Goal: Task Accomplishment & Management: Complete application form

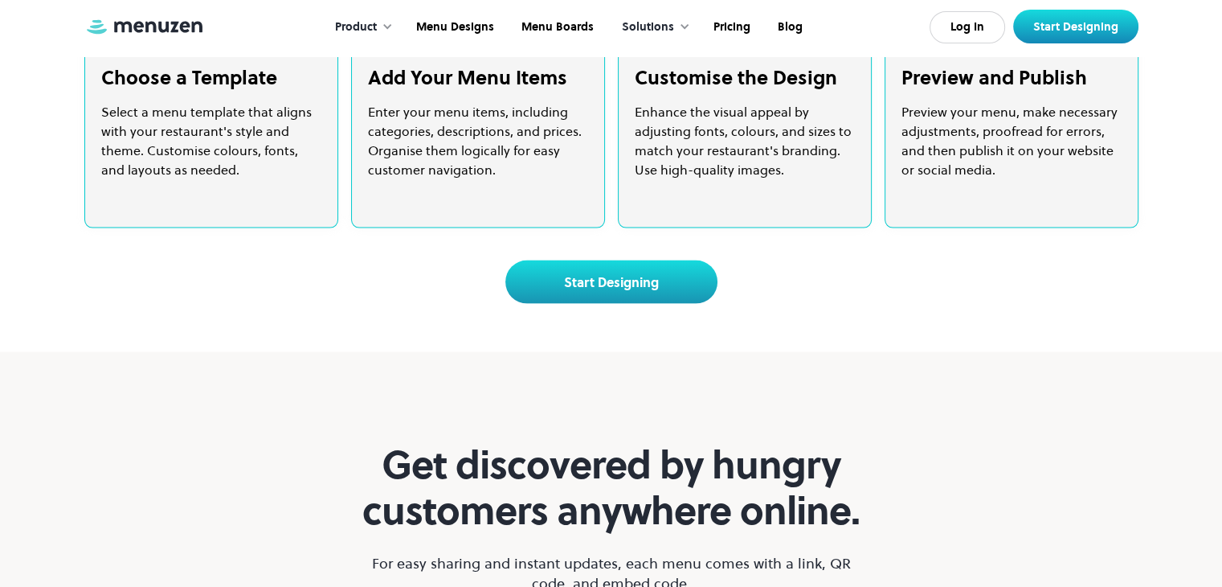
scroll to position [3296, 0]
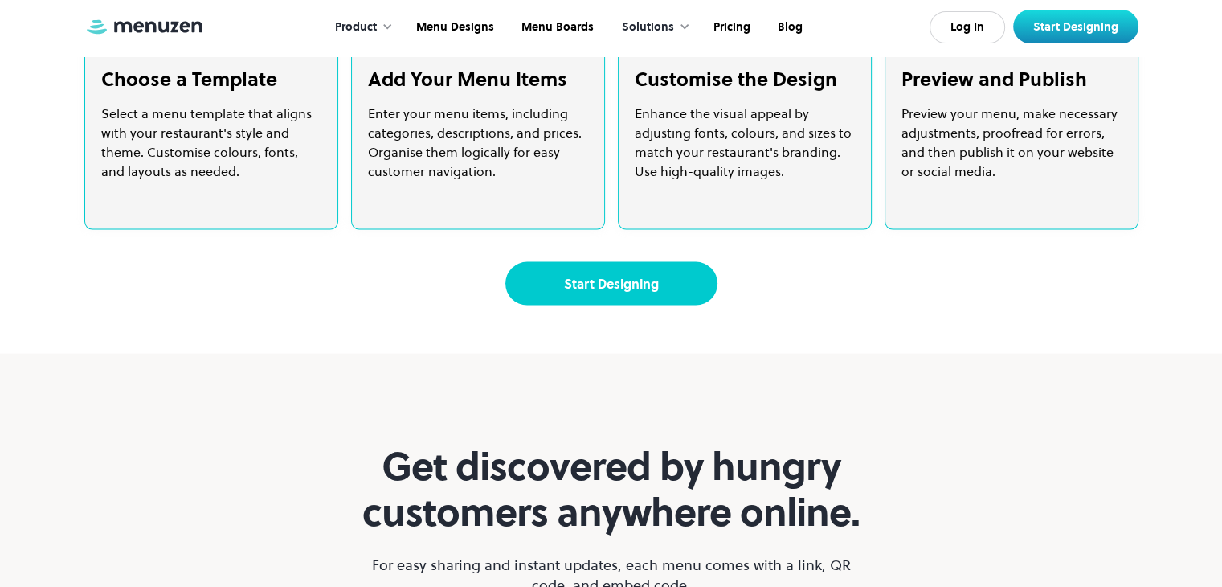
click at [605, 305] on link "Start Designing" at bounding box center [611, 283] width 212 height 43
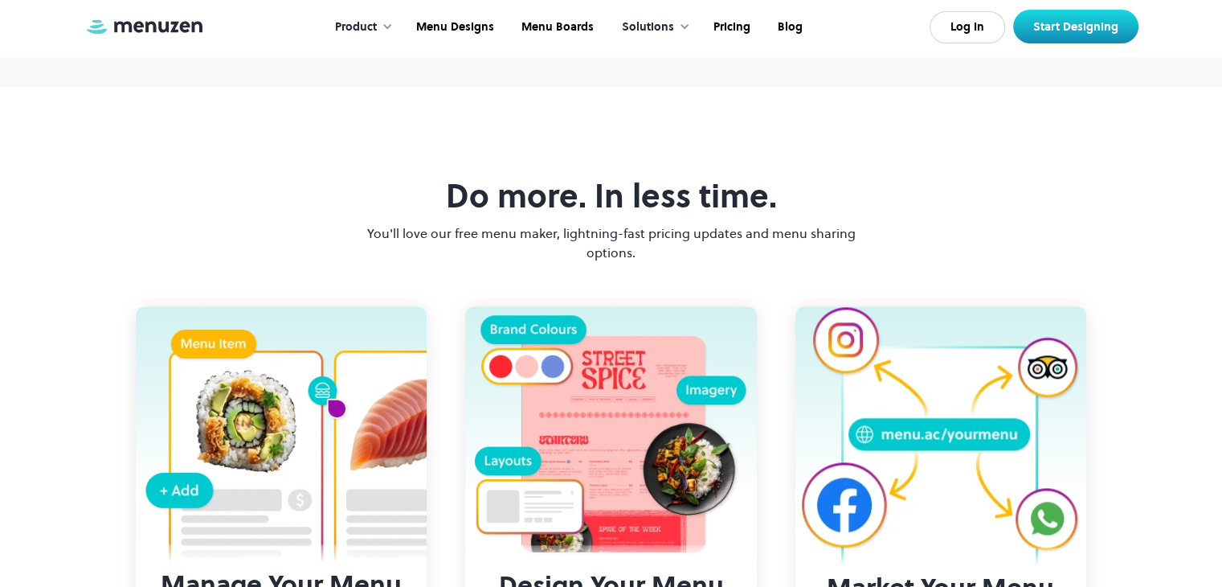
scroll to position [1808, 0]
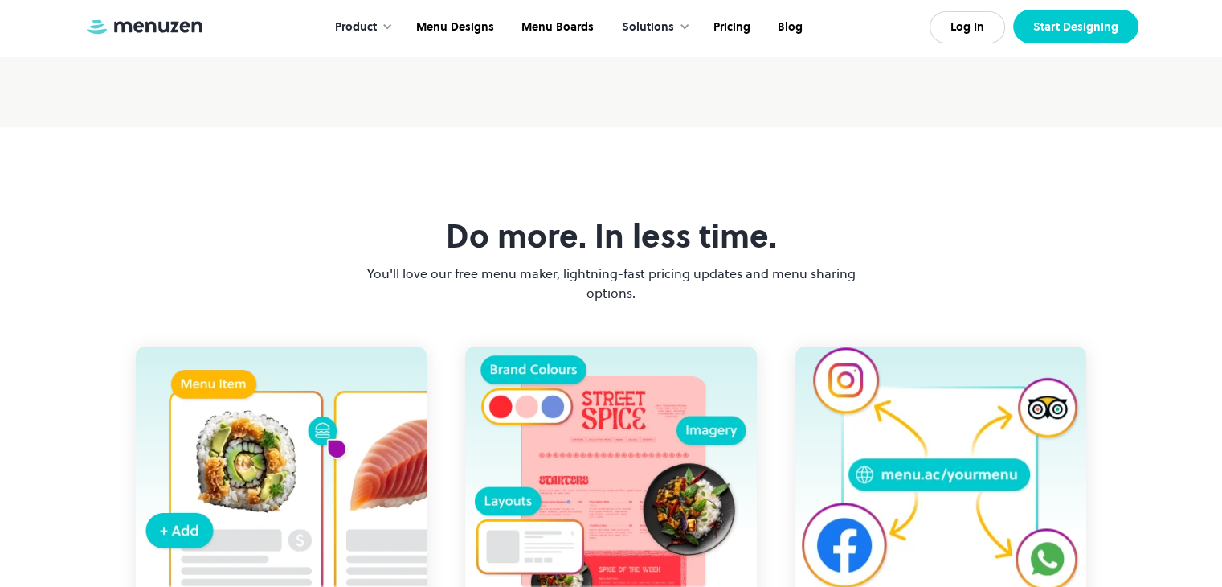
click at [1064, 27] on link "Start Designing" at bounding box center [1075, 27] width 125 height 34
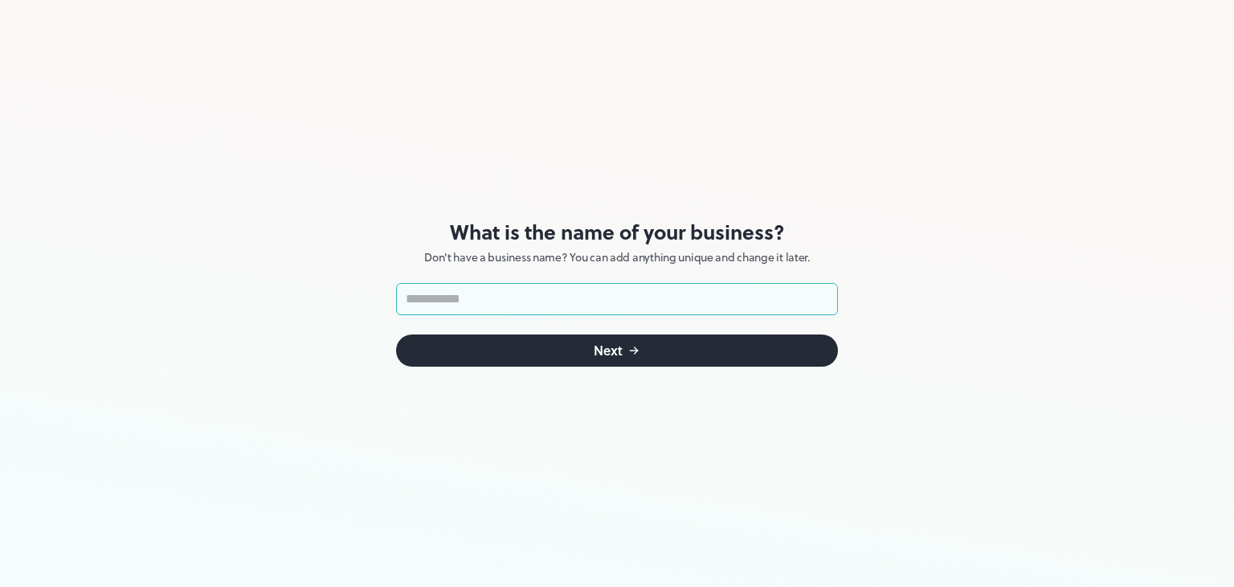
click at [622, 293] on input "text" at bounding box center [617, 299] width 442 height 32
type input "*"
type input "********"
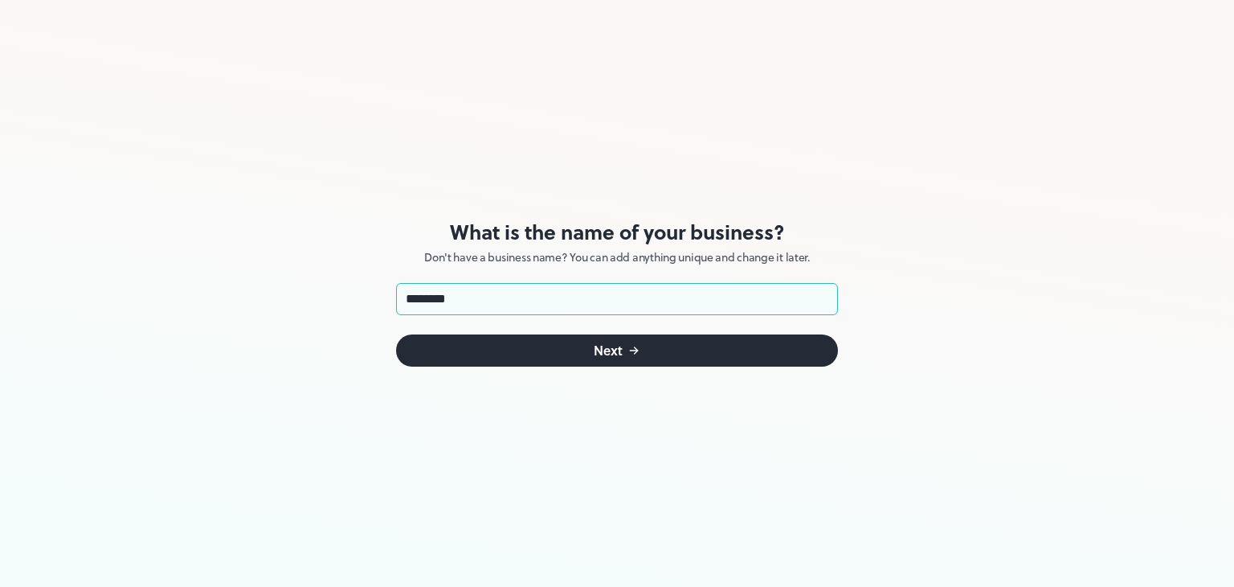
click button "Next" at bounding box center [617, 350] width 442 height 32
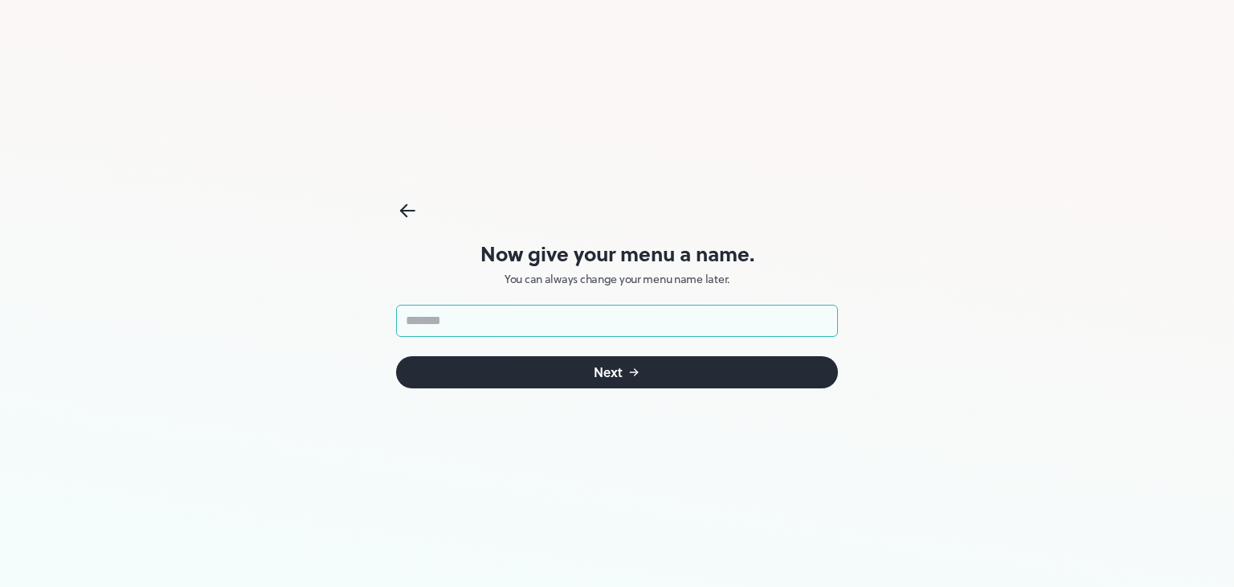
click at [504, 317] on input "text" at bounding box center [617, 321] width 442 height 32
click at [445, 309] on input "text" at bounding box center [617, 321] width 442 height 32
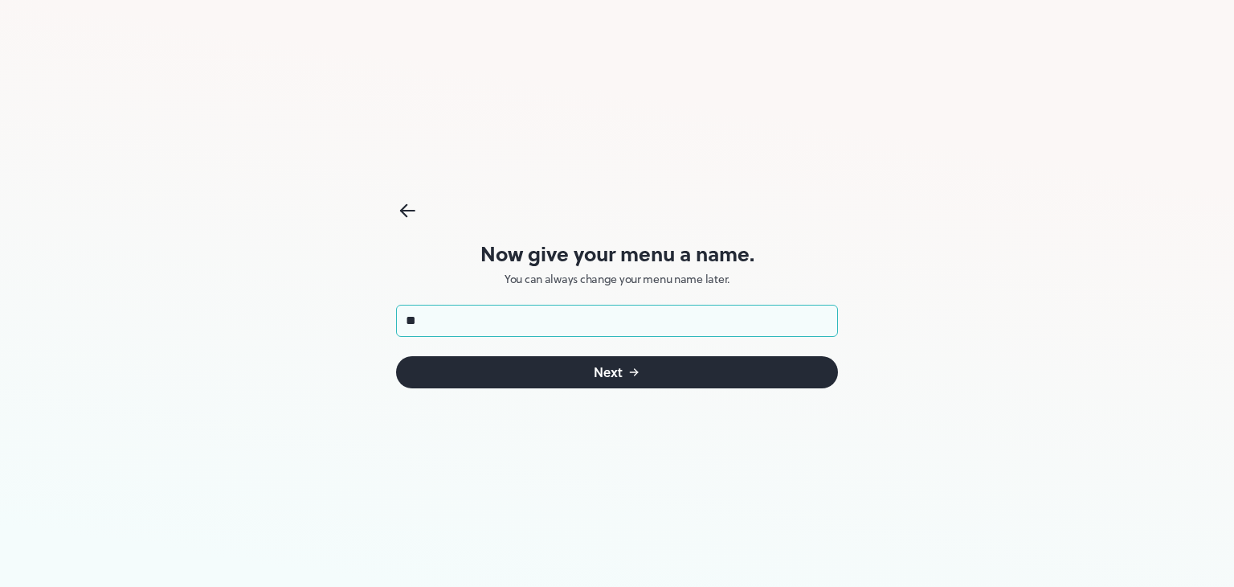
type input "*"
type input "*******"
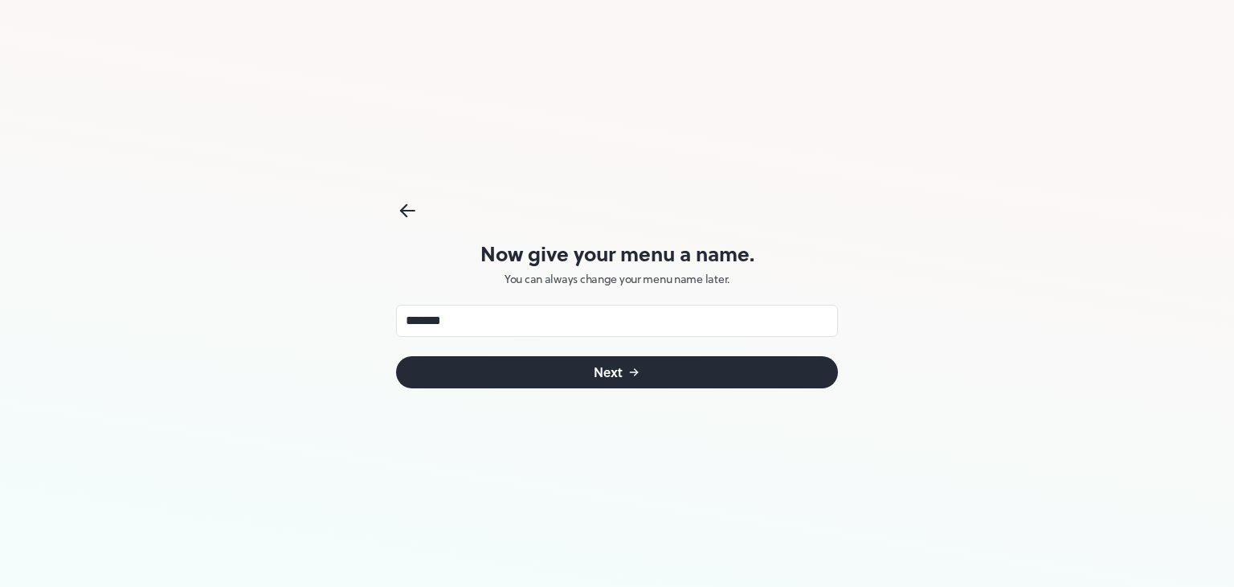
click at [463, 373] on button "Next" at bounding box center [617, 372] width 442 height 32
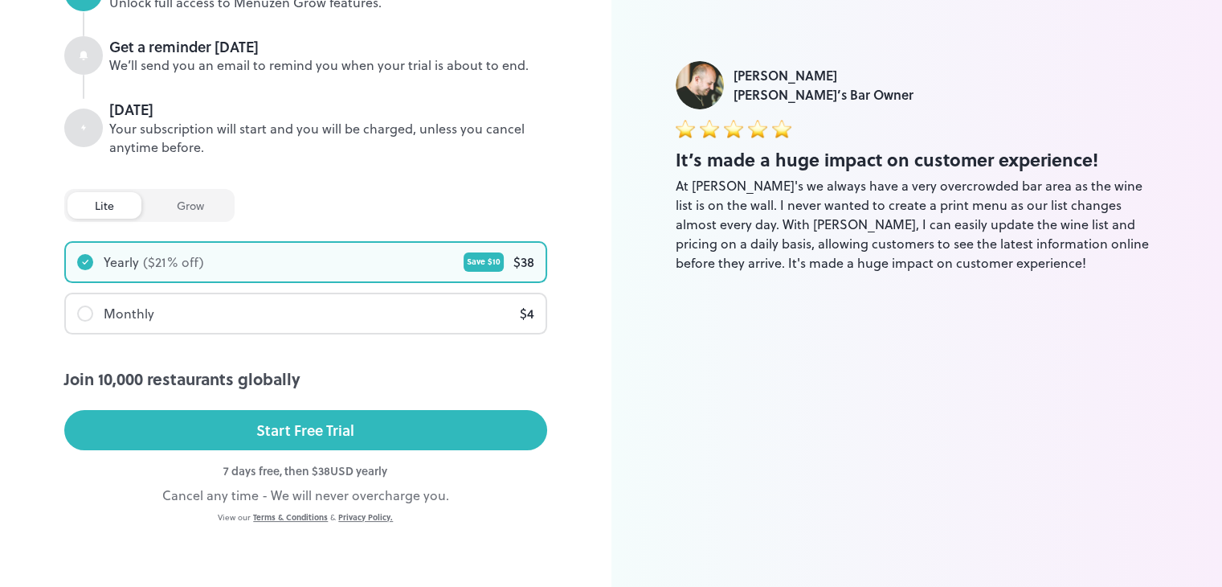
scroll to position [254, 0]
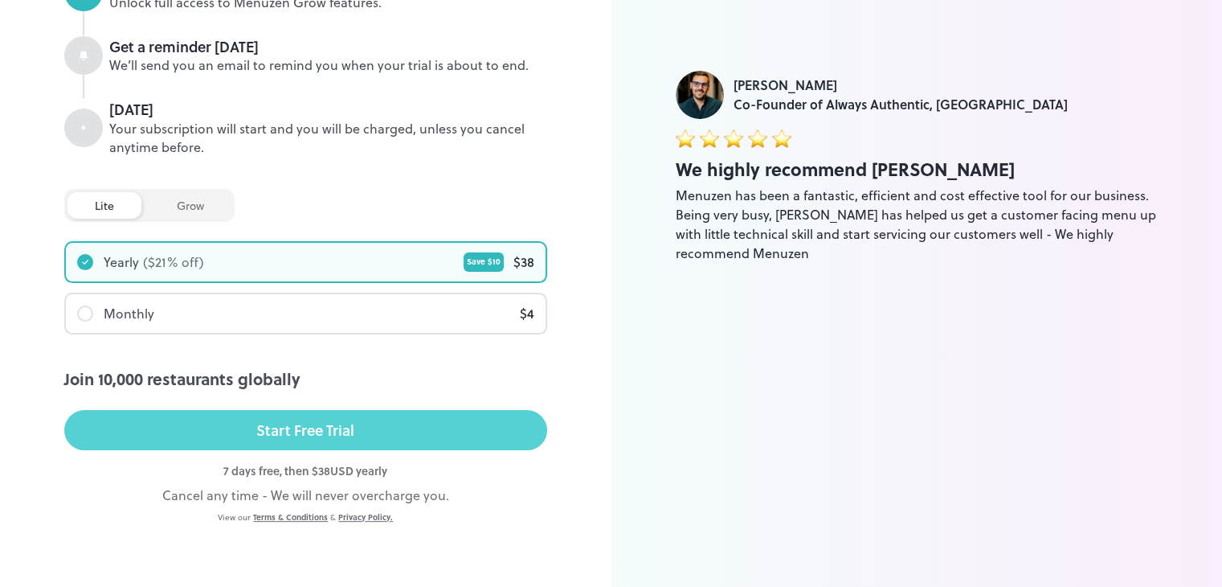
click at [329, 444] on button "Start Free Trial" at bounding box center [305, 430] width 483 height 40
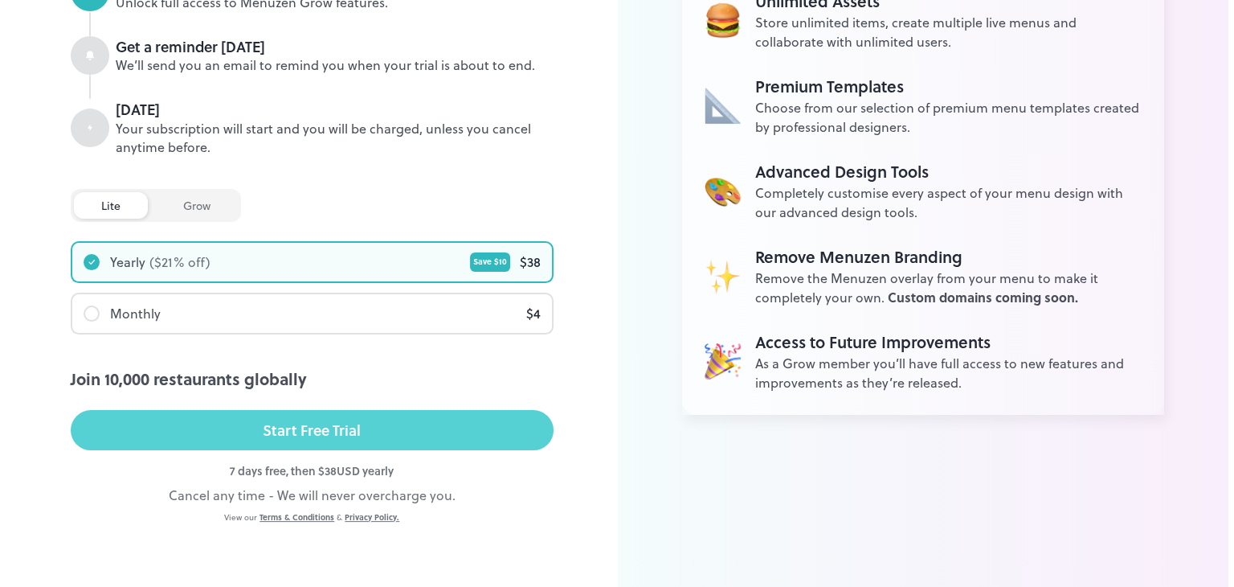
scroll to position [0, 0]
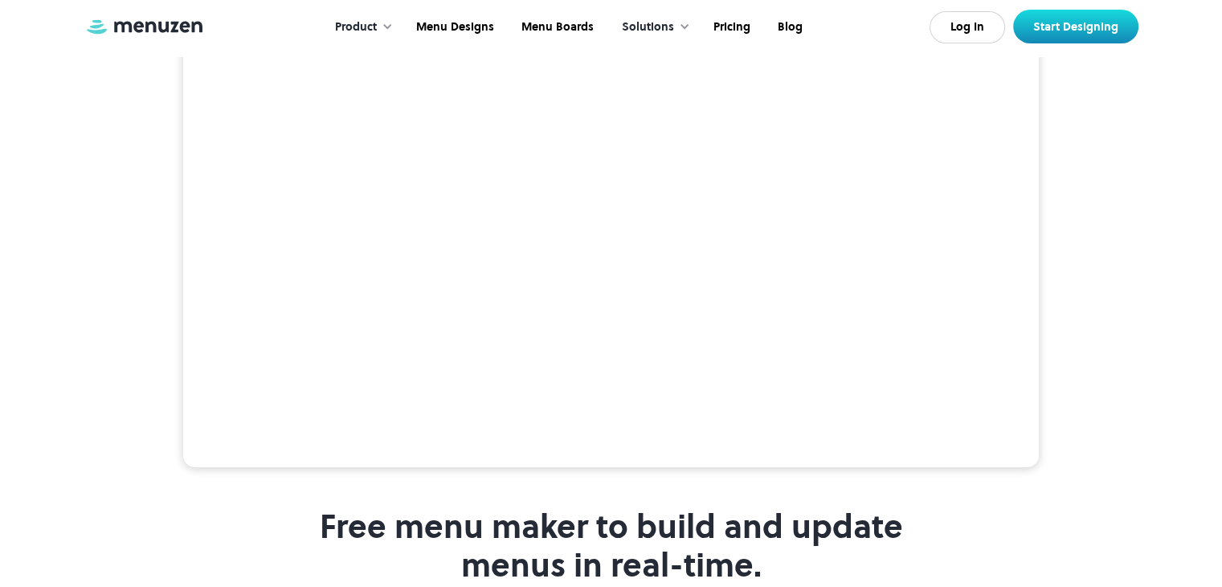
scroll to position [347, 0]
